Goal: Information Seeking & Learning: Understand process/instructions

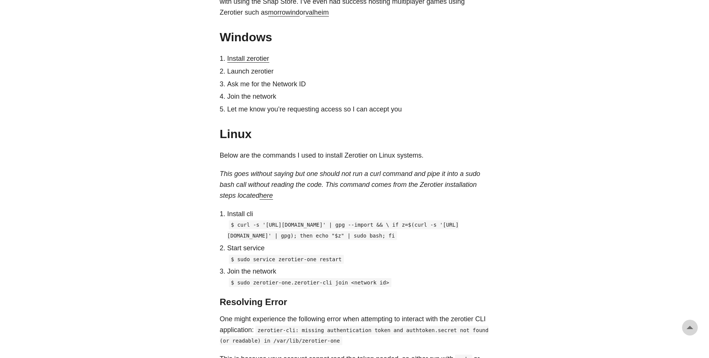
scroll to position [487, 0]
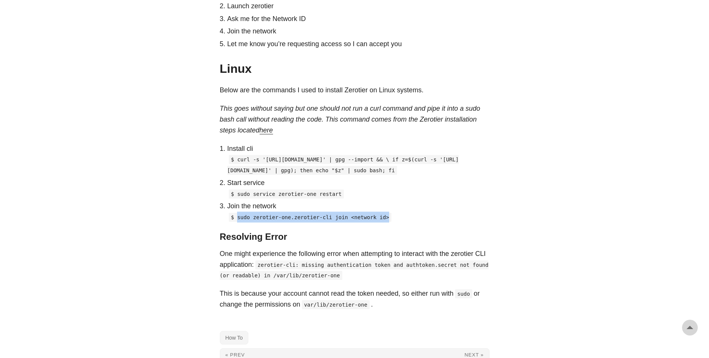
drag, startPoint x: 236, startPoint y: 240, endPoint x: 377, endPoint y: 242, distance: 140.9
click at [377, 222] on code "$ sudo zerotier-one.zerotier-cli join <network id>" at bounding box center [310, 217] width 163 height 9
copy code "sudo zerotier-one.zerotier-cli join <network id>"
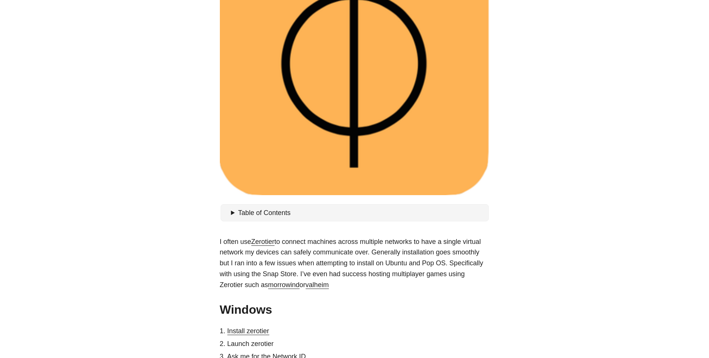
scroll to position [0, 0]
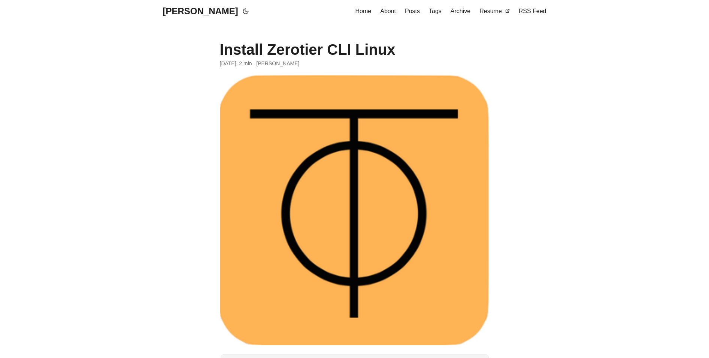
click at [364, 13] on span "Home" at bounding box center [364, 11] width 16 height 6
